Goal: Transaction & Acquisition: Purchase product/service

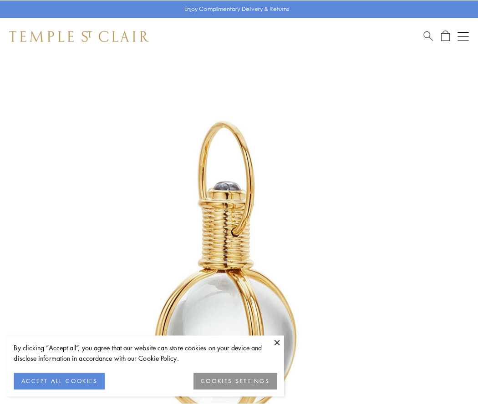
scroll to position [237, 0]
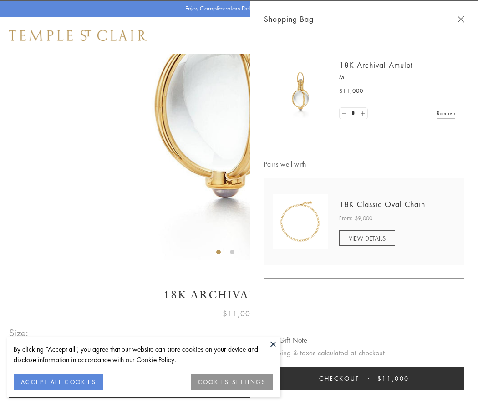
click at [364, 378] on button "Checkout $11,000" at bounding box center [364, 379] width 200 height 24
